Goal: Complete application form: Complete application form

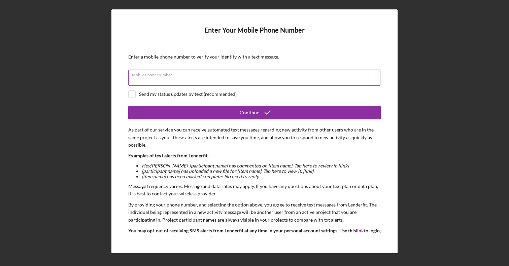
click at [214, 76] on div "Mobile Phone Number" at bounding box center [254, 78] width 252 height 17
type input "[PHONE_NUMBER]"
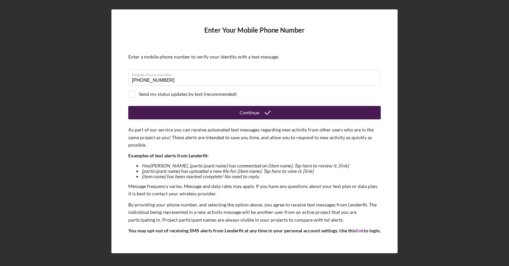
click at [166, 118] on button "Continue" at bounding box center [254, 112] width 252 height 13
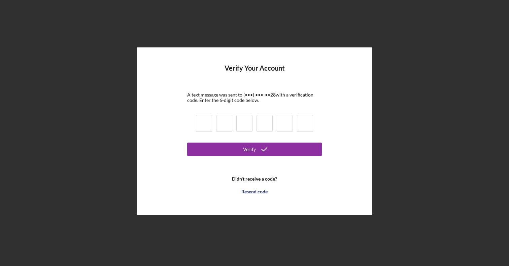
click at [210, 122] on input at bounding box center [204, 123] width 16 height 17
type input "1"
type input "4"
type input "7"
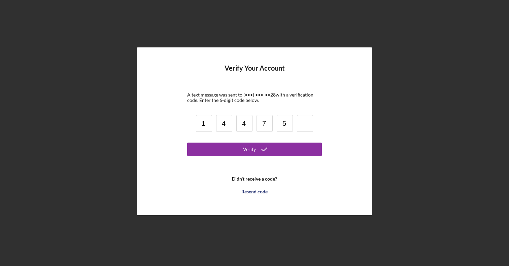
type input "5"
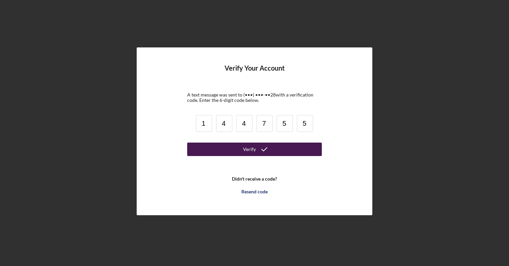
type input "5"
click at [221, 150] on button "Verify" at bounding box center [254, 149] width 135 height 13
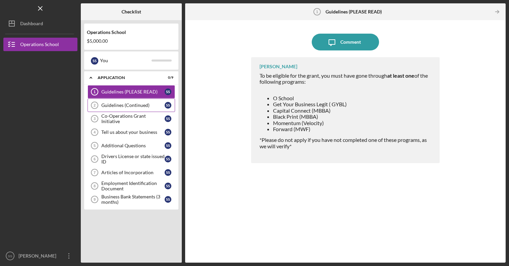
click at [127, 106] on div "Guidelines (Continued)" at bounding box center [132, 105] width 63 height 5
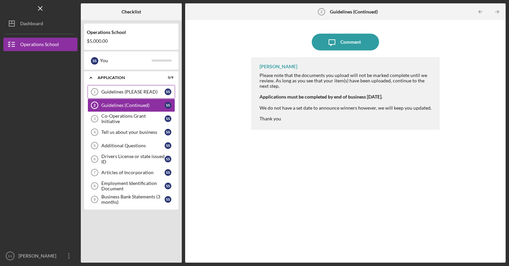
click at [148, 93] on div "Guidelines (PLEASE READ)" at bounding box center [132, 91] width 63 height 5
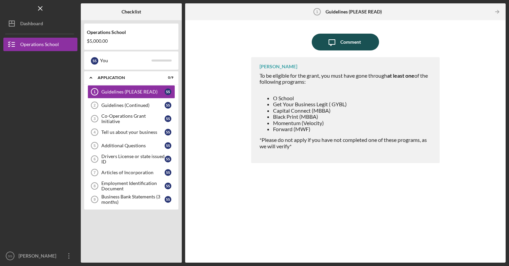
click at [363, 42] on button "Icon/Message Comment" at bounding box center [345, 42] width 67 height 17
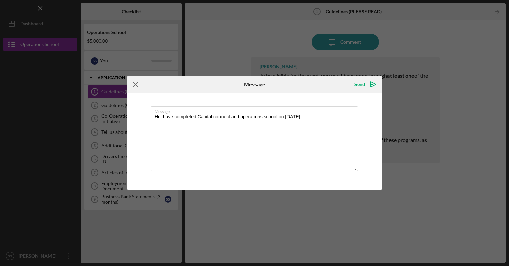
type textarea "Hi I have completed Capital connect and operations school on [DATE]"
click at [137, 83] on line at bounding box center [135, 84] width 4 height 4
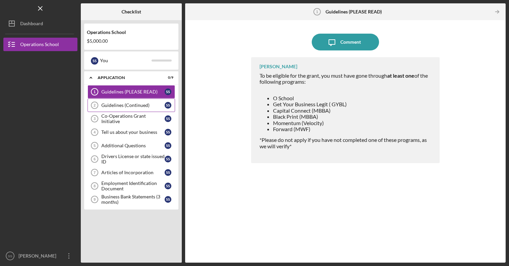
click at [138, 101] on link "Guidelines (Continued) 2 Guidelines (Continued) S S" at bounding box center [132, 105] width 88 height 13
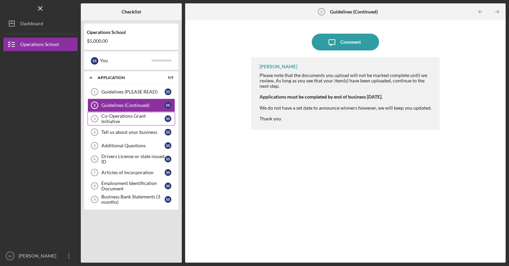
click at [144, 121] on div "Co-Operations Grant Initiative" at bounding box center [132, 118] width 63 height 11
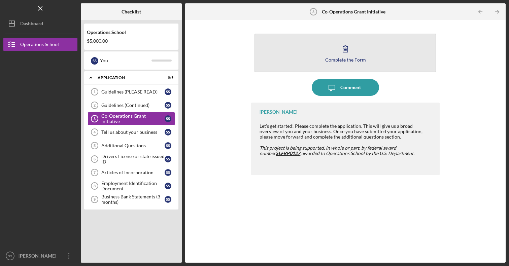
click at [338, 57] on icon "button" at bounding box center [345, 48] width 17 height 17
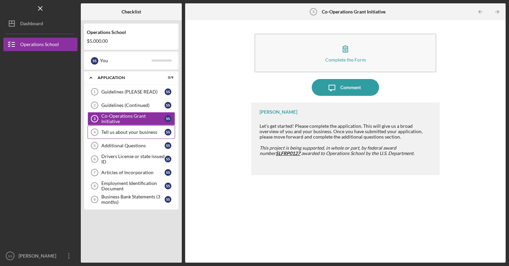
click at [134, 129] on link "Tell us about your business 4 Tell us about your business S S" at bounding box center [132, 132] width 88 height 13
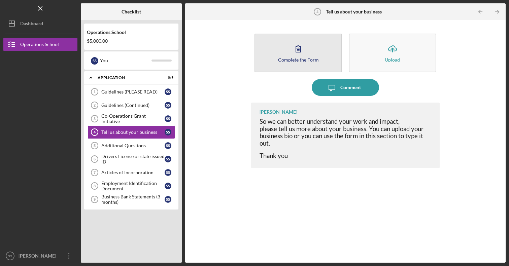
click at [315, 64] on button "Complete the Form Form" at bounding box center [298, 53] width 88 height 39
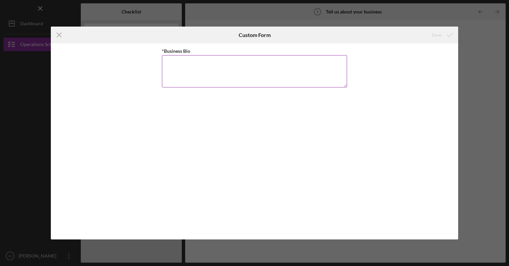
click at [243, 69] on textarea "*Business Bio" at bounding box center [254, 71] width 185 height 32
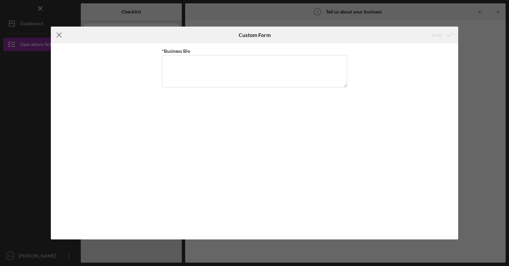
click at [64, 35] on icon "Icon/Menu Close" at bounding box center [59, 35] width 17 height 17
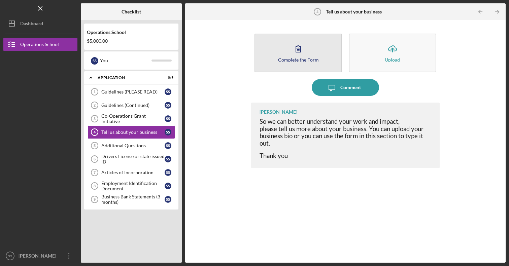
click at [285, 50] on button "Complete the Form Form" at bounding box center [298, 53] width 88 height 39
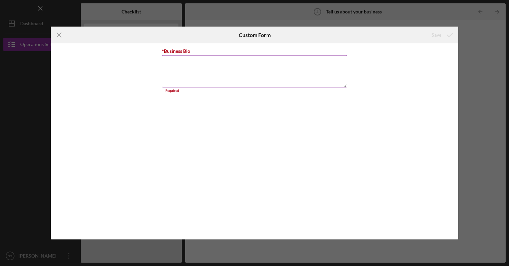
click at [212, 68] on textarea "*Business Bio" at bounding box center [254, 71] width 185 height 32
paste textarea "Charm Skin + Beauty offers luxury skincare and waxing services tailored for all…"
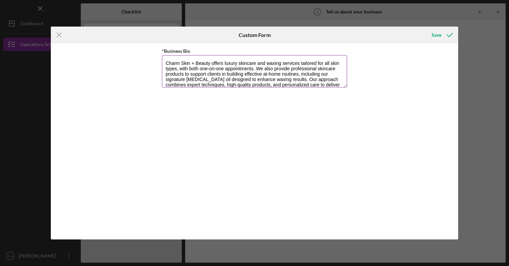
click at [166, 62] on textarea "Charm Skin + Beauty offers luxury skincare and waxing services tailored for all…" at bounding box center [254, 71] width 185 height 32
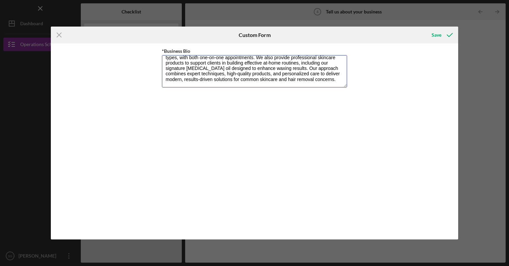
scroll to position [11, 0]
type textarea "Charm Skin + Beauty offers luxury skincare and waxing services tailored for all…"
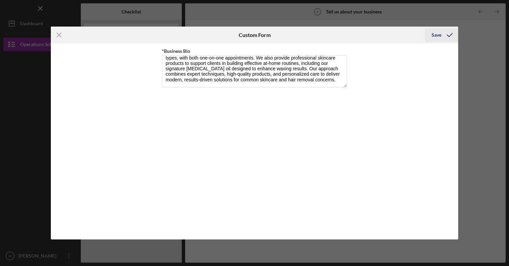
click at [435, 35] on div "Save" at bounding box center [437, 34] width 10 height 13
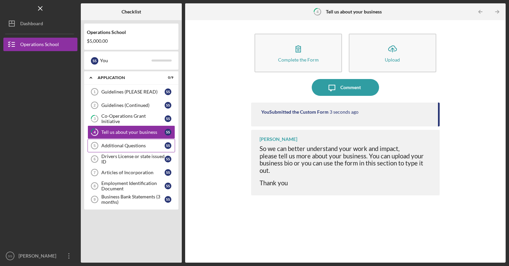
click at [134, 147] on div "Additional Questions" at bounding box center [132, 145] width 63 height 5
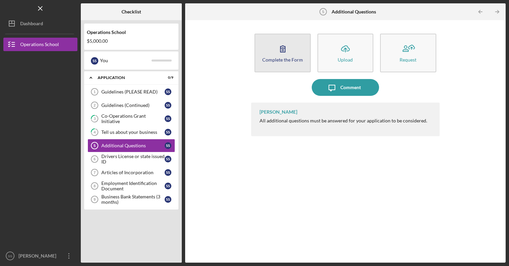
click at [289, 56] on icon "button" at bounding box center [282, 48] width 17 height 17
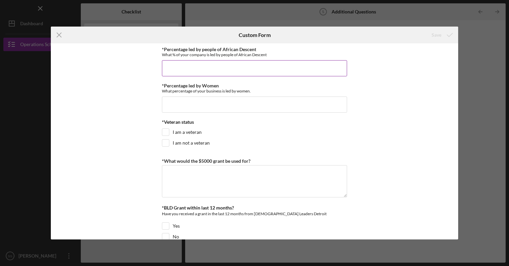
click at [251, 68] on input "*Percentage led by people of African Descent" at bounding box center [254, 68] width 185 height 16
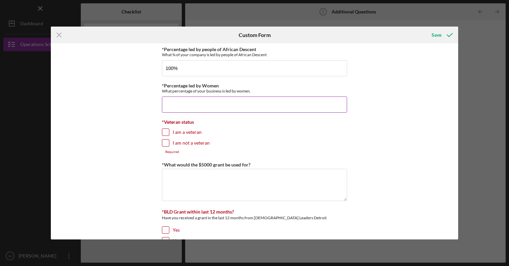
type input "100.00000%"
click at [243, 97] on input "*Percentage led by Women" at bounding box center [254, 105] width 185 height 16
type input "100.00000%"
click at [162, 143] on input "I am not a veteran" at bounding box center [165, 143] width 7 height 7
checkbox input "true"
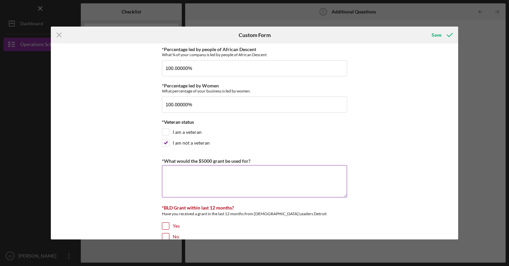
click at [184, 180] on textarea "*What would the $5000 grant be used for?" at bounding box center [254, 181] width 185 height 32
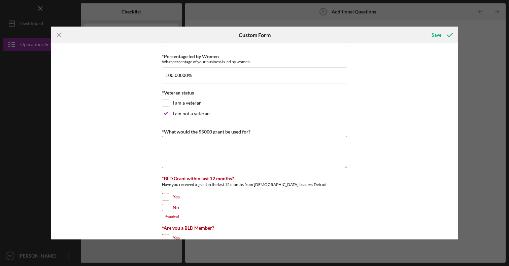
scroll to position [30, 0]
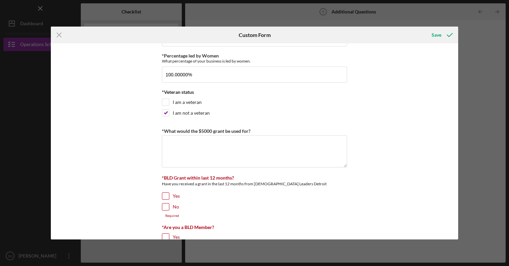
click at [166, 207] on div at bounding box center [165, 206] width 7 height 7
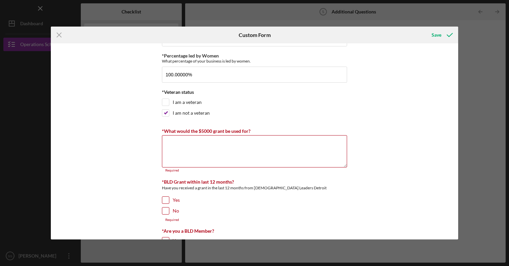
click at [163, 211] on input "No" at bounding box center [165, 211] width 7 height 7
checkbox input "true"
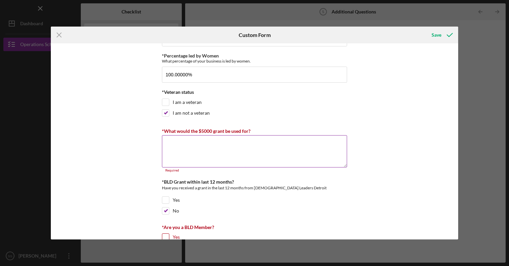
click at [195, 149] on textarea "*What would the $5000 grant be used for?" at bounding box center [254, 151] width 185 height 32
paste textarea "The $5,000 grant would be used to strengthen Charm Skin + Beauty’s daily operat…"
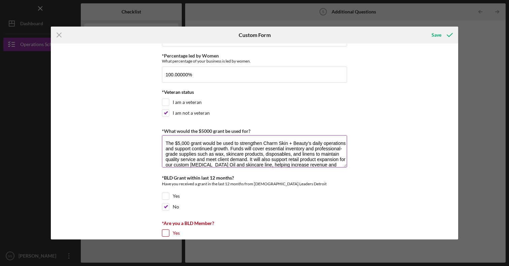
scroll to position [32, 0]
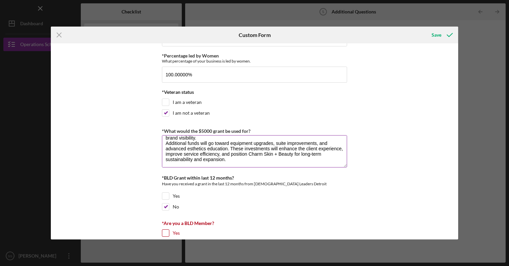
click at [165, 144] on textarea "The $5,000 grant would be used to strengthen Charm Skin + Beauty’s daily operat…" at bounding box center [254, 151] width 185 height 32
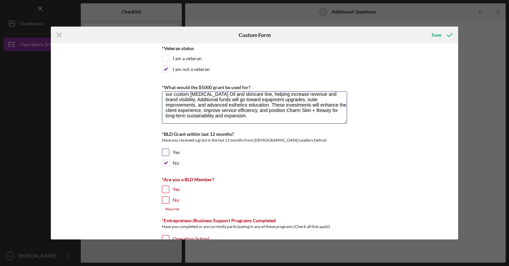
scroll to position [77, 0]
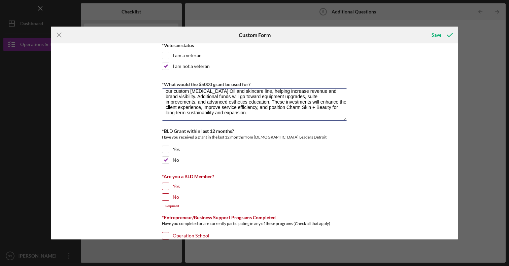
type textarea "The $5,000 grant would be used to strengthen Charm Skin + Beauty’s daily operat…"
click at [166, 187] on input "Yes" at bounding box center [165, 186] width 7 height 7
checkbox input "true"
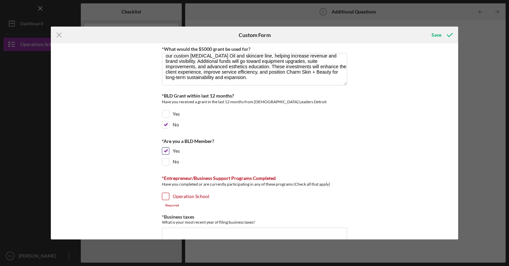
scroll to position [116, 0]
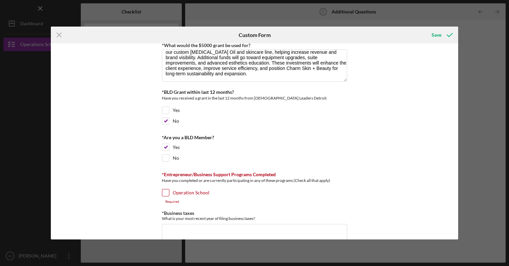
click at [165, 192] on input "Operation School" at bounding box center [165, 193] width 7 height 7
checkbox input "true"
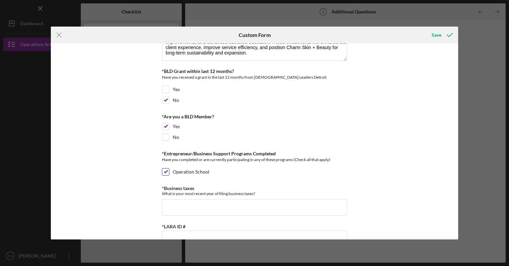
scroll to position [147, 0]
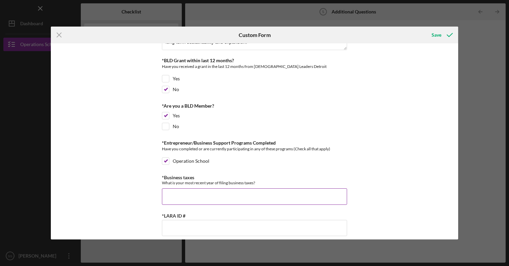
click at [171, 193] on input "*Business taxes" at bounding box center [254, 197] width 185 height 16
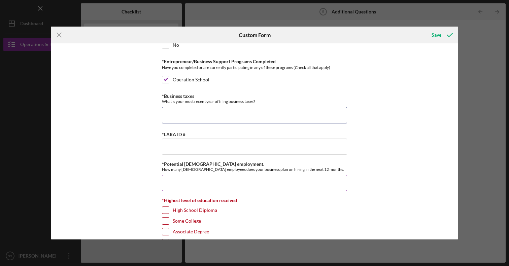
scroll to position [237, 0]
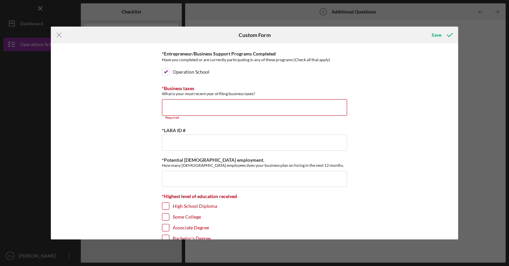
click at [166, 222] on div "*Highest level of education received High School Diploma Some College Associate…" at bounding box center [254, 227] width 185 height 67
click at [164, 228] on input "Associate Degree" at bounding box center [165, 228] width 7 height 7
checkbox input "true"
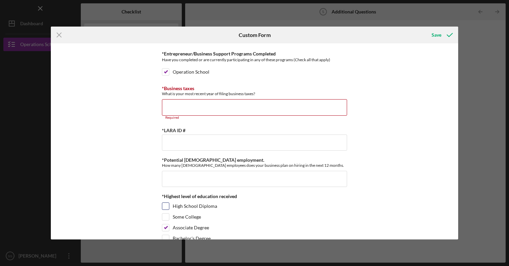
click at [164, 207] on input "High School Diploma" at bounding box center [165, 206] width 7 height 7
checkbox input "true"
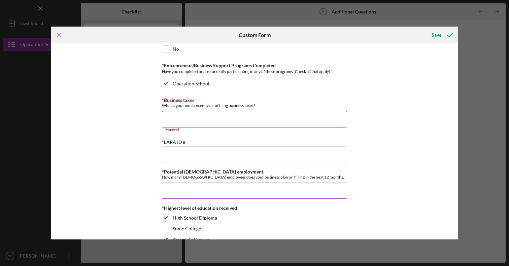
click at [174, 191] on input "*Potential [DEMOGRAPHIC_DATA] employment." at bounding box center [254, 191] width 185 height 16
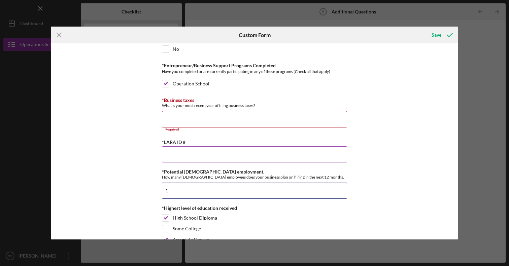
type input "1"
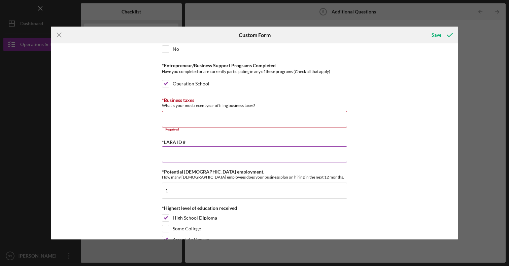
click at [177, 157] on input "*LARA ID #" at bounding box center [254, 154] width 185 height 16
type input "802717043"
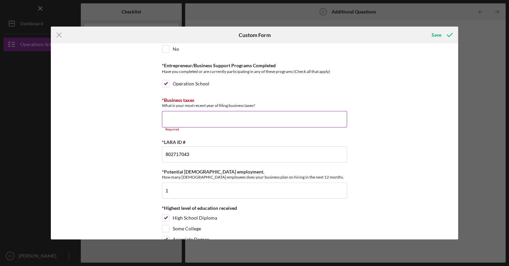
click at [241, 122] on input "*Business taxes" at bounding box center [254, 119] width 185 height 16
paste input "The most recent year Charm Skin + Beauty filed taxes was 2024."
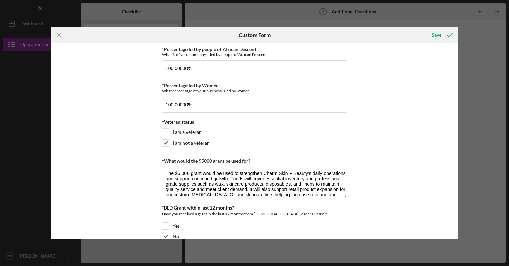
scroll to position [0, 0]
type input "The most recent year Charm Skin + Beauty filed taxes was 2024."
click at [445, 35] on icon "submit" at bounding box center [449, 35] width 17 height 17
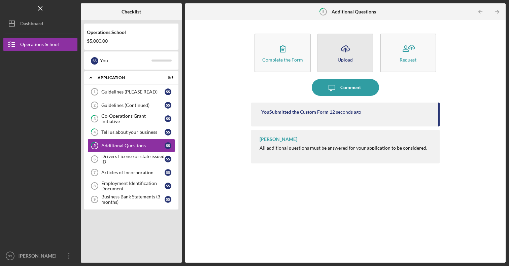
click at [338, 57] on button "Icon/Upload Upload" at bounding box center [345, 53] width 56 height 39
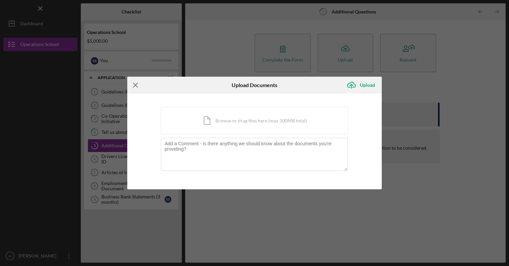
click at [136, 84] on line at bounding box center [135, 85] width 4 height 4
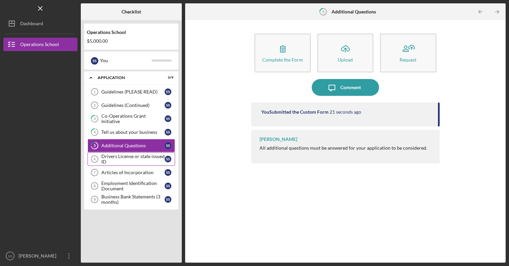
click at [139, 161] on div "Drivers License or state issued ID" at bounding box center [132, 159] width 63 height 11
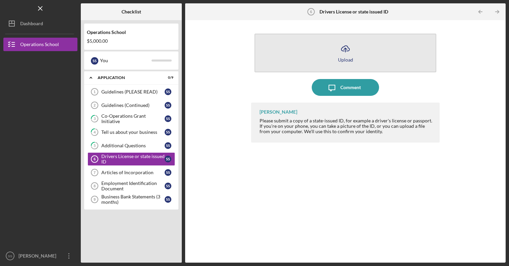
click at [333, 48] on button "Icon/Upload Upload" at bounding box center [344, 53] width 181 height 39
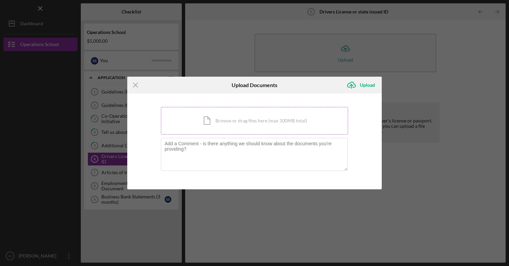
click at [242, 118] on div "Icon/Document Browse or drag files here (max 100MB total) Tap to choose files o…" at bounding box center [254, 121] width 187 height 28
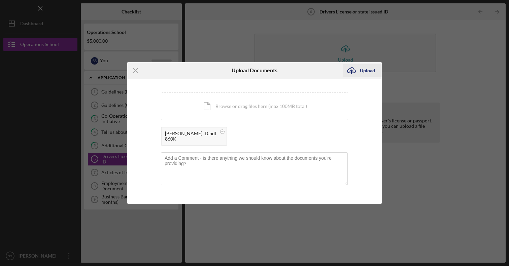
click at [366, 69] on div "Upload" at bounding box center [367, 70] width 15 height 13
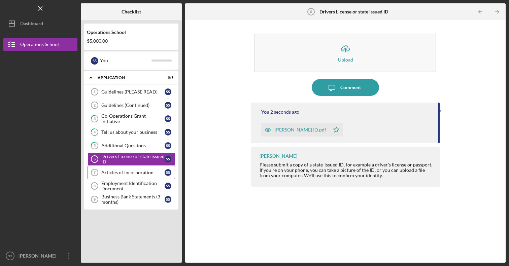
click at [147, 173] on div "Articles of Incorporation" at bounding box center [132, 172] width 63 height 5
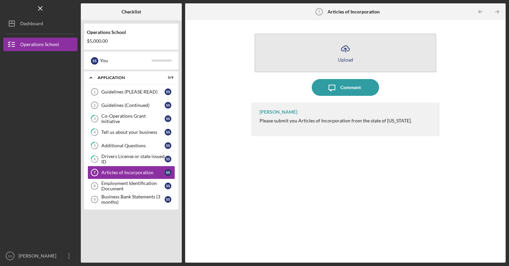
click at [341, 59] on div "Upload" at bounding box center [345, 59] width 15 height 5
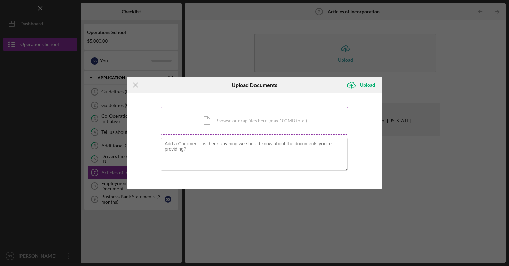
click at [265, 125] on div "Icon/Document Browse or drag files here (max 100MB total) Tap to choose files o…" at bounding box center [254, 121] width 187 height 28
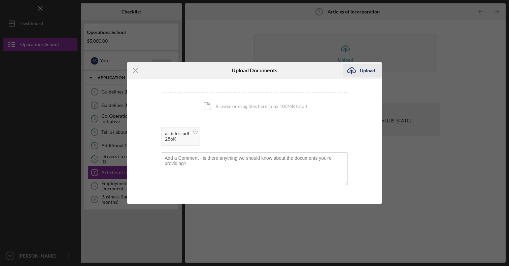
click at [364, 72] on div "Upload" at bounding box center [367, 70] width 15 height 13
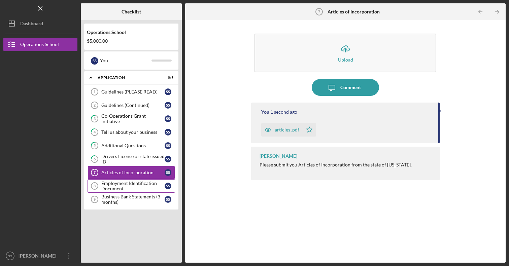
click at [131, 184] on div "Employment Identification Document" at bounding box center [132, 186] width 63 height 11
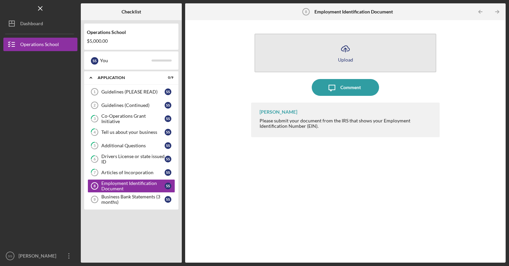
click at [337, 54] on button "Icon/Upload Upload" at bounding box center [344, 53] width 181 height 39
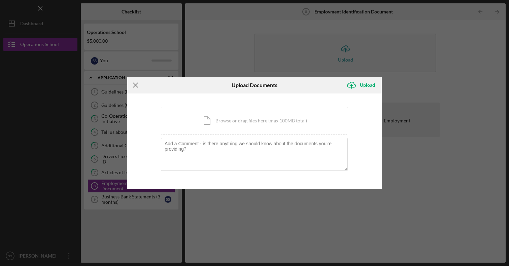
click at [135, 86] on icon "Icon/Menu Close" at bounding box center [135, 85] width 17 height 17
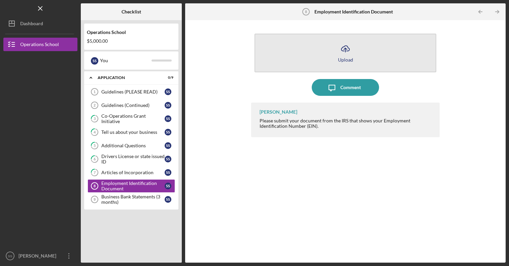
click at [337, 56] on button "Icon/Upload Upload" at bounding box center [344, 53] width 181 height 39
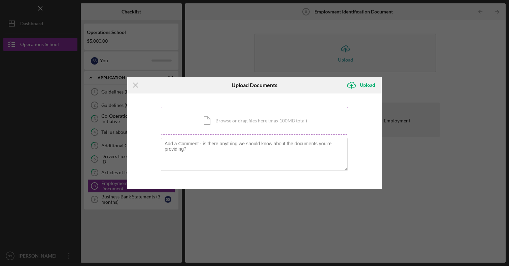
click at [236, 119] on div "Icon/Document Browse or drag files here (max 100MB total) Tap to choose files o…" at bounding box center [254, 121] width 187 height 28
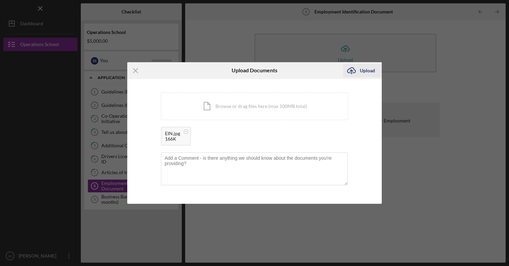
click at [366, 72] on div "Upload" at bounding box center [367, 70] width 15 height 13
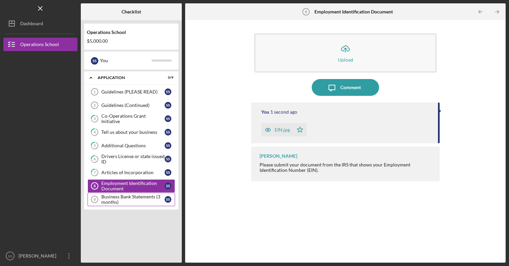
click at [146, 195] on div "Business Bank Statements (3 months)" at bounding box center [132, 199] width 63 height 11
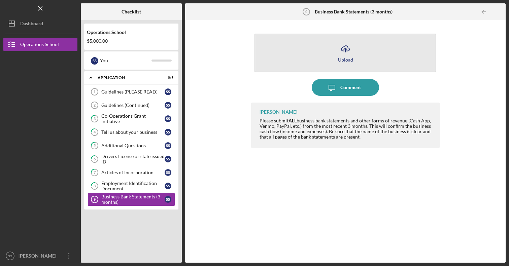
click at [352, 61] on div "Upload" at bounding box center [345, 59] width 15 height 5
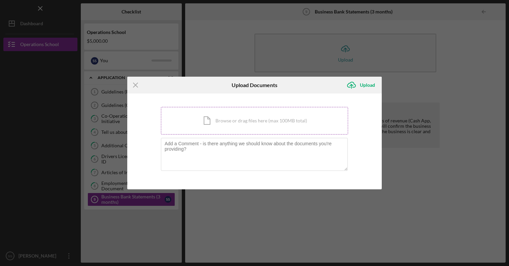
click at [269, 122] on div "Icon/Document Browse or drag files here (max 100MB total) Tap to choose files o…" at bounding box center [254, 121] width 187 height 28
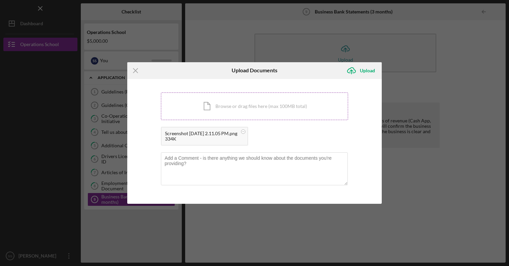
click at [264, 110] on div "Icon/Document Browse or drag files here (max 100MB total) Tap to choose files o…" at bounding box center [254, 107] width 187 height 28
click at [253, 97] on div "Icon/Document Browse or drag files here (max 100MB total) Tap to choose files o…" at bounding box center [254, 107] width 187 height 28
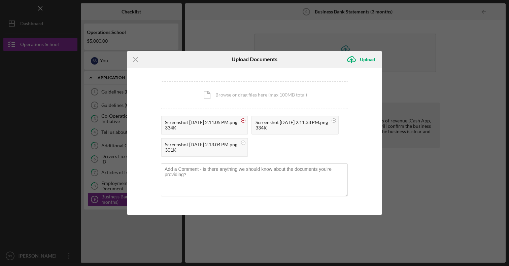
click at [244, 121] on rect at bounding box center [243, 121] width 2 height 0
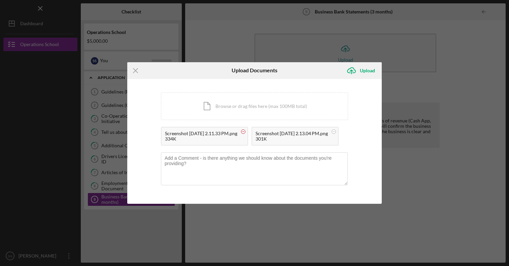
click at [244, 132] on rect at bounding box center [243, 132] width 2 height 0
click at [250, 110] on div "Icon/Document Browse or drag files here (max 100MB total) Tap to choose files o…" at bounding box center [254, 107] width 187 height 28
click at [265, 95] on div "Icon/Document Browse or drag files here (max 100MB total) Tap to choose files o…" at bounding box center [254, 107] width 187 height 28
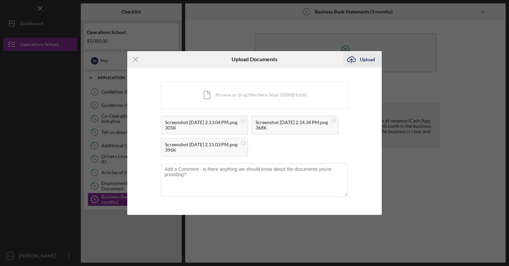
click at [364, 53] on div "Upload" at bounding box center [367, 59] width 15 height 13
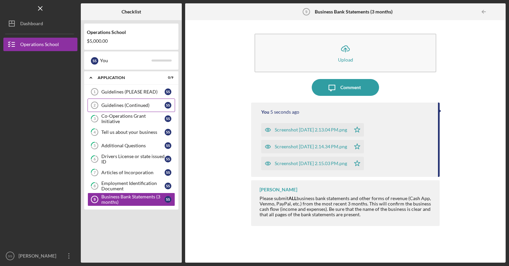
click at [122, 103] on div "Guidelines (Continued)" at bounding box center [132, 105] width 63 height 5
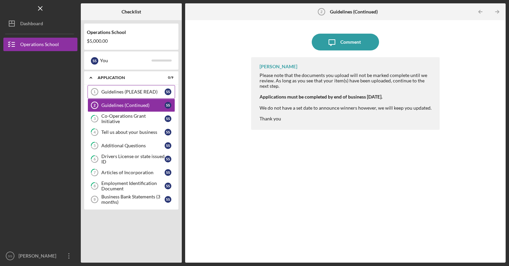
click at [140, 94] on div "Guidelines (PLEASE READ)" at bounding box center [132, 91] width 63 height 5
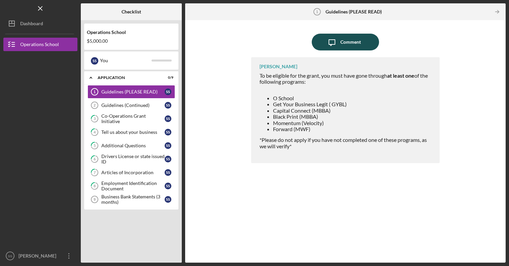
click at [348, 42] on div "Comment" at bounding box center [350, 42] width 21 height 17
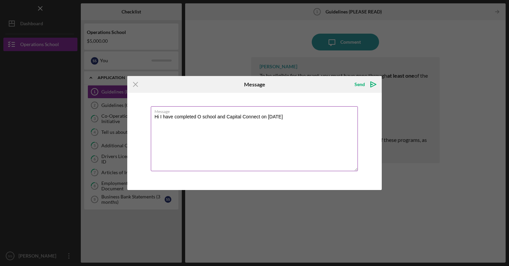
click at [292, 140] on textarea "Hi I have completed O school and Capital Connect on [DATE]" at bounding box center [254, 138] width 207 height 65
type textarea "Hi I have completed O school and Capital Connect on [DATE]."
click at [368, 87] on icon "Icon/icon-invite-send" at bounding box center [373, 84] width 17 height 17
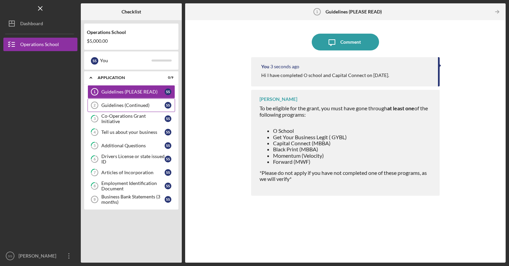
click at [137, 107] on div "Guidelines (Continued)" at bounding box center [132, 105] width 63 height 5
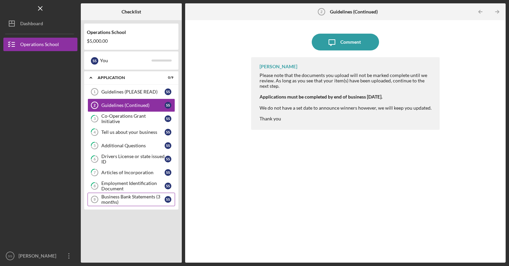
click at [127, 199] on div "Business Bank Statements (3 months)" at bounding box center [132, 199] width 63 height 11
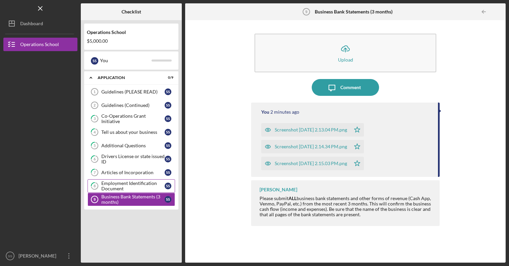
click at [123, 187] on div "Employment Identification Document" at bounding box center [132, 186] width 63 height 11
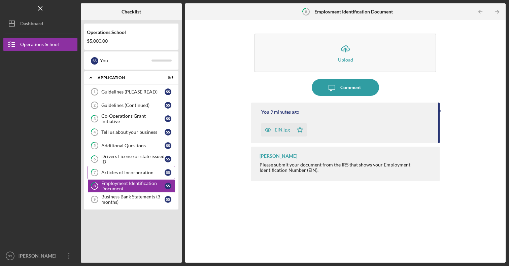
click at [125, 171] on div "Articles of Incorporation" at bounding box center [132, 172] width 63 height 5
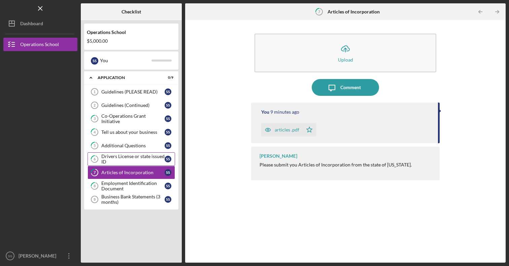
click at [127, 157] on div "Drivers License or state issued ID" at bounding box center [132, 159] width 63 height 11
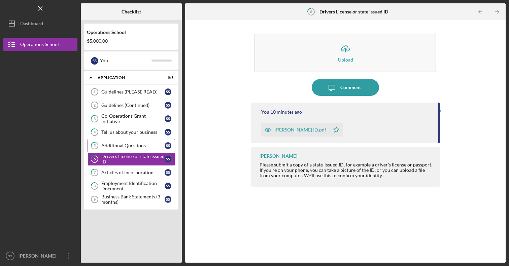
click at [127, 142] on link "5 Additional Questions S S" at bounding box center [132, 145] width 88 height 13
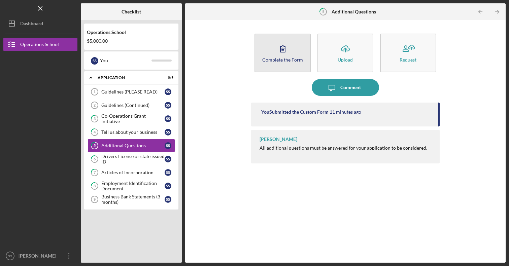
click at [278, 52] on icon "button" at bounding box center [282, 48] width 17 height 17
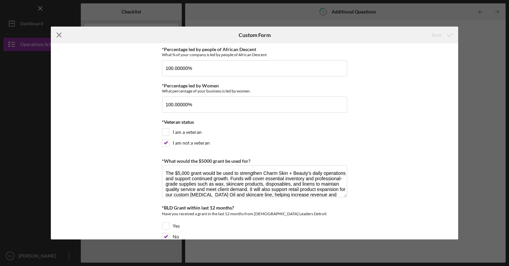
click at [63, 34] on icon "Icon/Menu Close" at bounding box center [59, 35] width 17 height 17
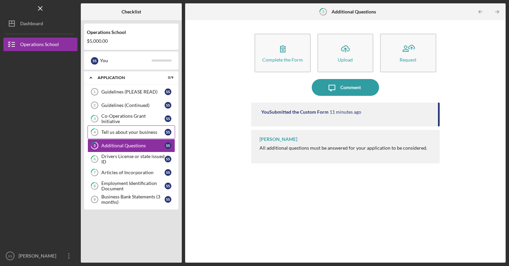
click at [142, 134] on div "Tell us about your business" at bounding box center [132, 132] width 63 height 5
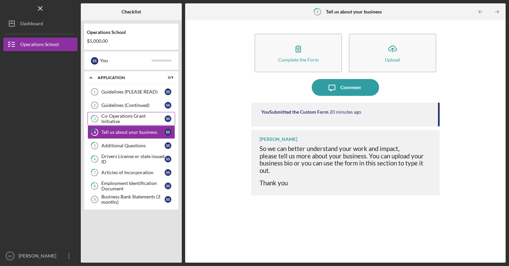
click at [140, 122] on link "3 Co-Operations Grant Initiative S S" at bounding box center [132, 118] width 88 height 13
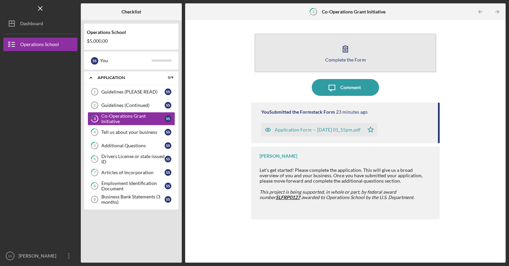
click at [304, 55] on button "Complete the Form Form" at bounding box center [344, 53] width 181 height 39
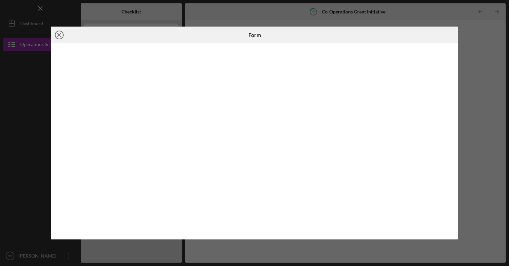
click at [59, 37] on icon "Icon/Close" at bounding box center [59, 35] width 17 height 17
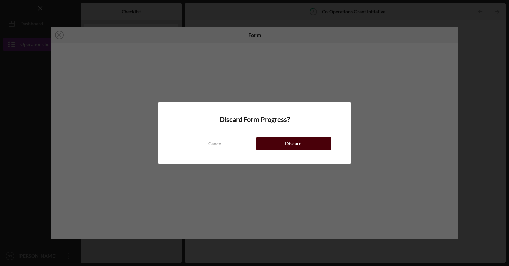
click at [279, 141] on button "Discard" at bounding box center [293, 143] width 75 height 13
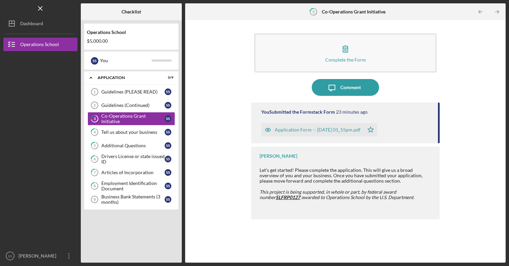
click at [312, 130] on div "Application Form -- [DATE] 01_55pm.pdf" at bounding box center [318, 129] width 86 height 5
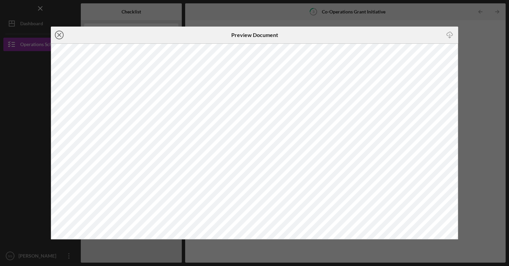
click at [60, 37] on icon "Icon/Close" at bounding box center [59, 35] width 17 height 17
